Goal: Transaction & Acquisition: Purchase product/service

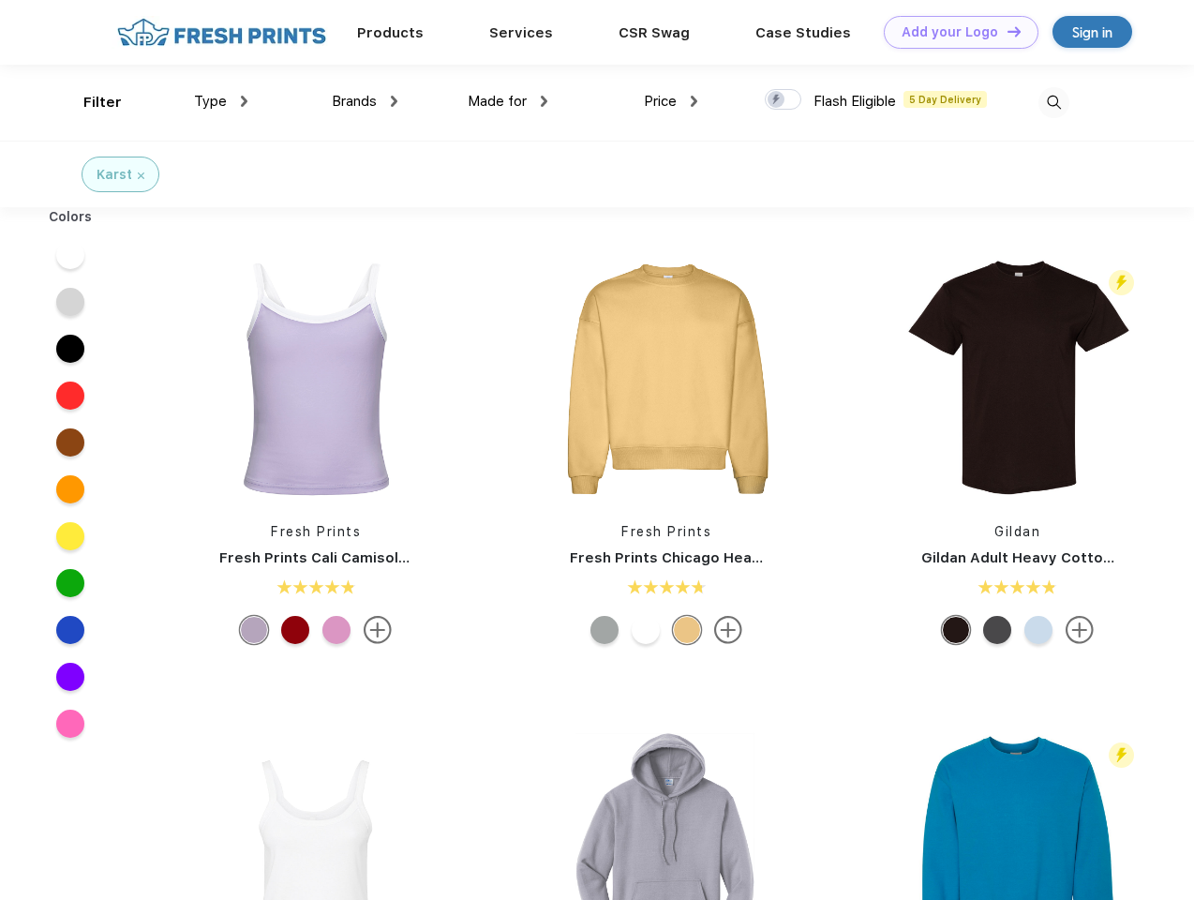
click at [954, 32] on link "Add your Logo Design Tool" at bounding box center [961, 32] width 155 height 33
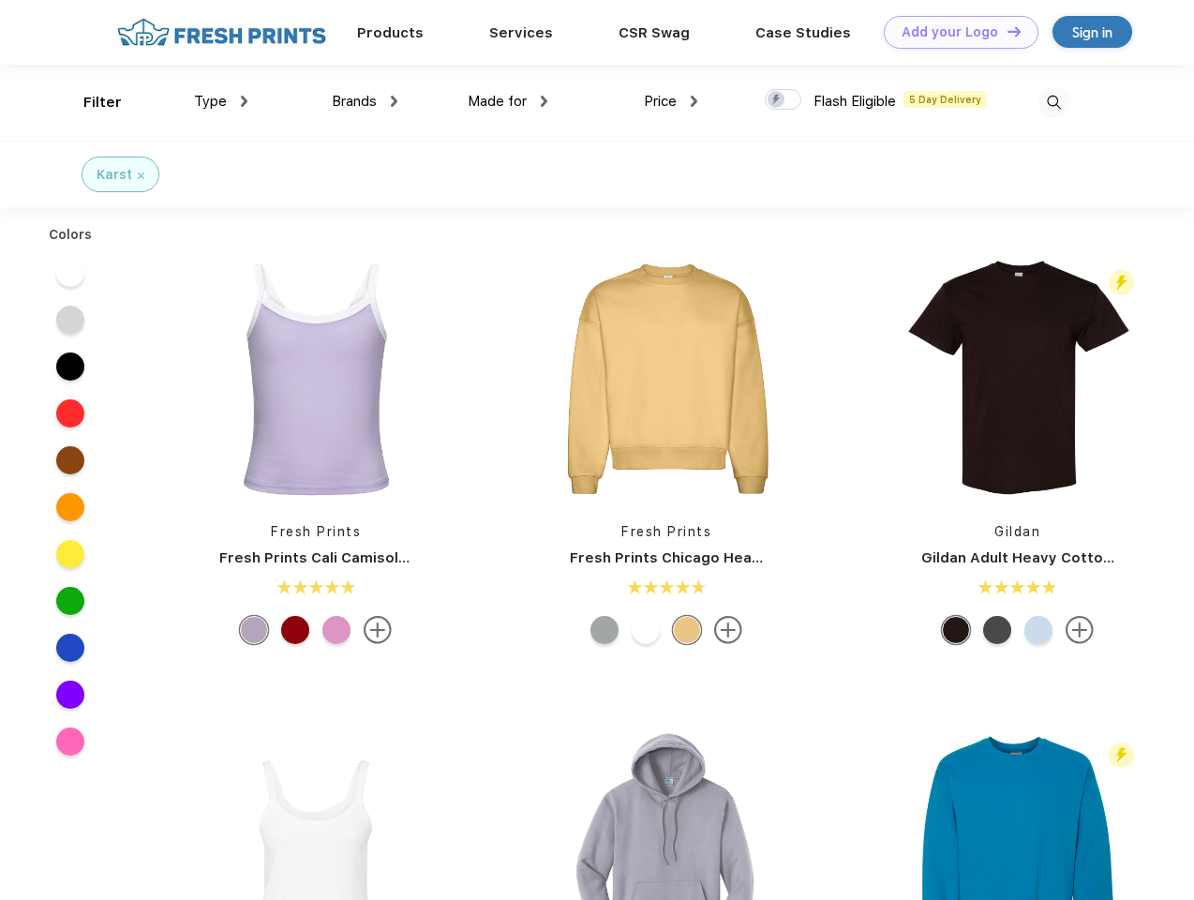
click at [0, 0] on div "Design Tool" at bounding box center [0, 0] width 0 height 0
click at [1005, 31] on link "Add your Logo Design Tool" at bounding box center [961, 32] width 155 height 33
click at [90, 102] on div "Filter" at bounding box center [102, 103] width 38 height 22
click at [221, 101] on span "Type" at bounding box center [210, 101] width 33 height 17
click at [365, 101] on span "Brands" at bounding box center [354, 101] width 45 height 17
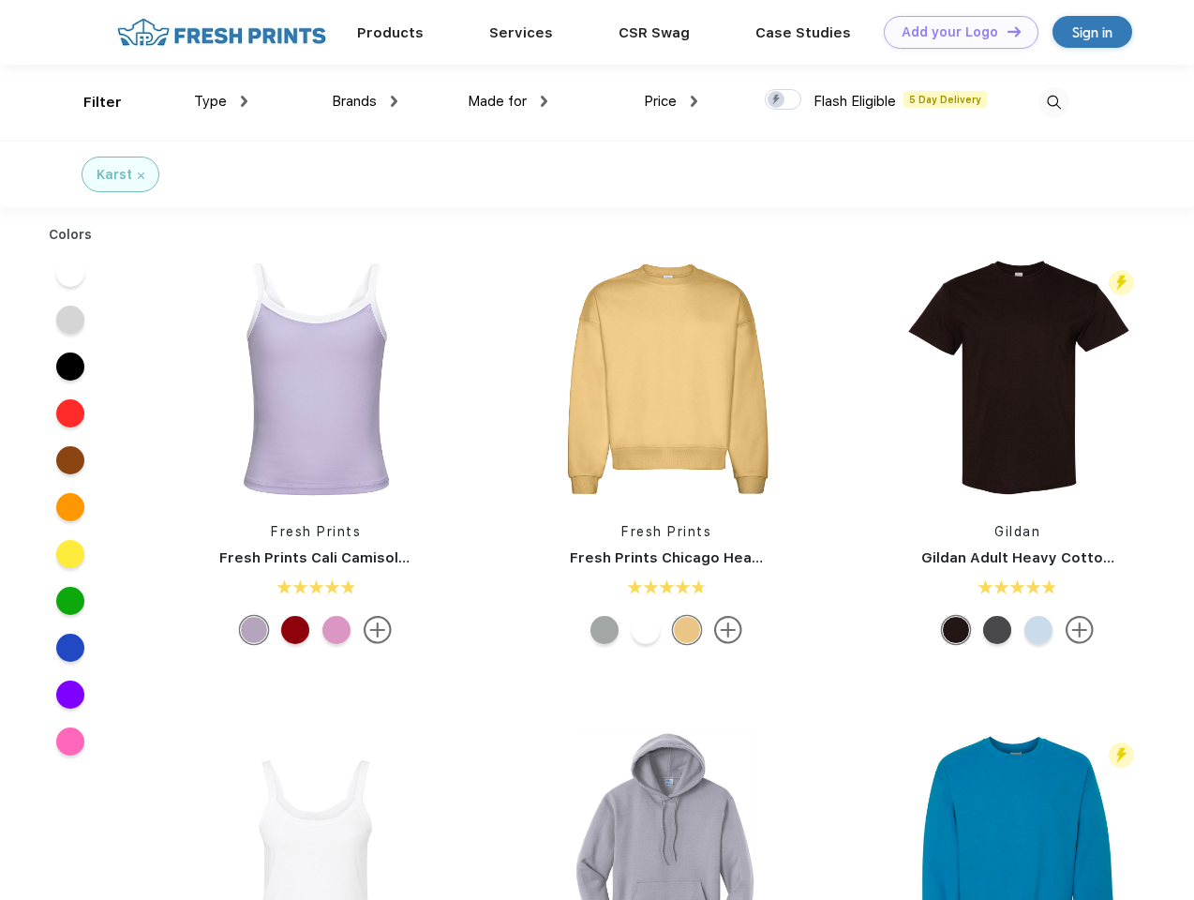
click at [508, 101] on span "Made for" at bounding box center [497, 101] width 59 height 17
click at [671, 101] on span "Price" at bounding box center [660, 101] width 33 height 17
click at [783, 100] on div at bounding box center [783, 99] width 37 height 21
click at [777, 100] on input "checkbox" at bounding box center [771, 94] width 12 height 12
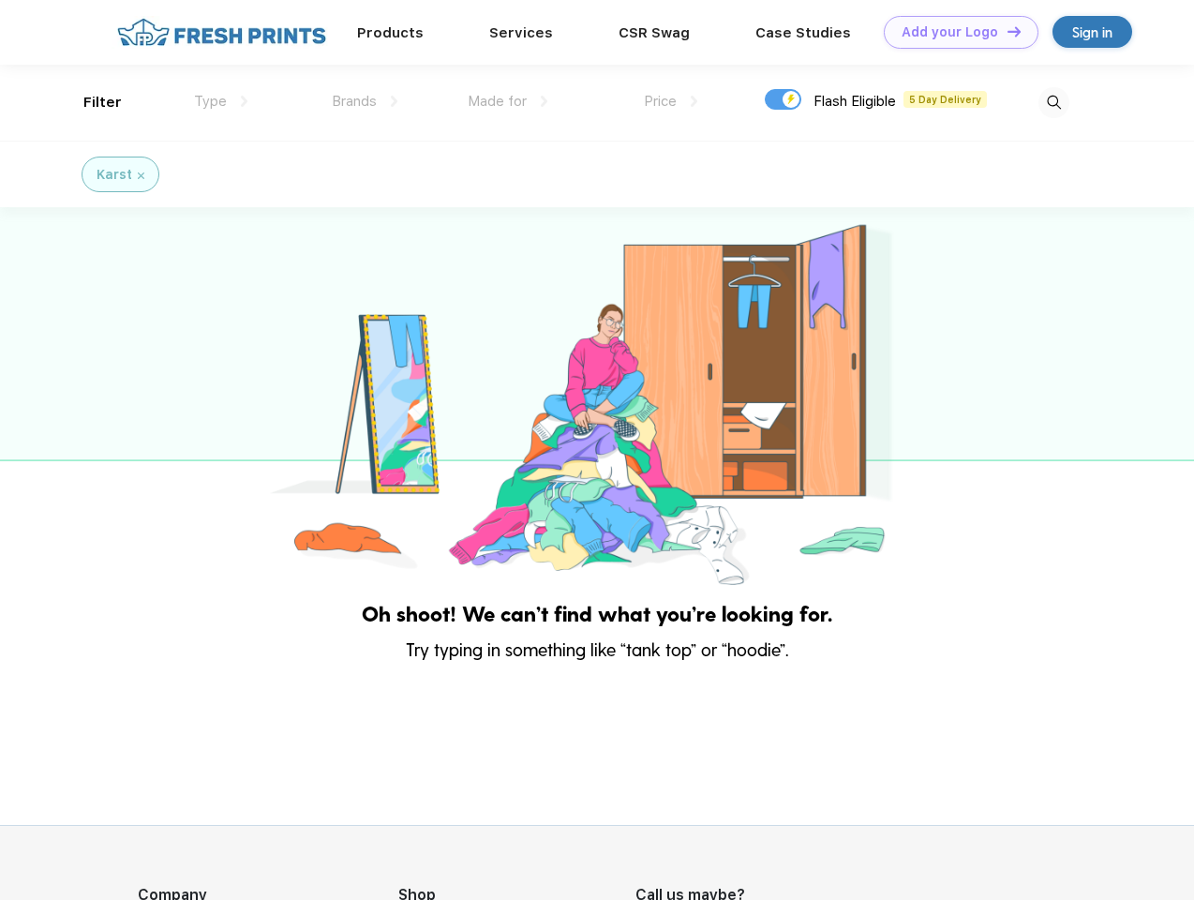
click at [1053, 102] on img at bounding box center [1053, 102] width 31 height 31
